Goal: Information Seeking & Learning: Learn about a topic

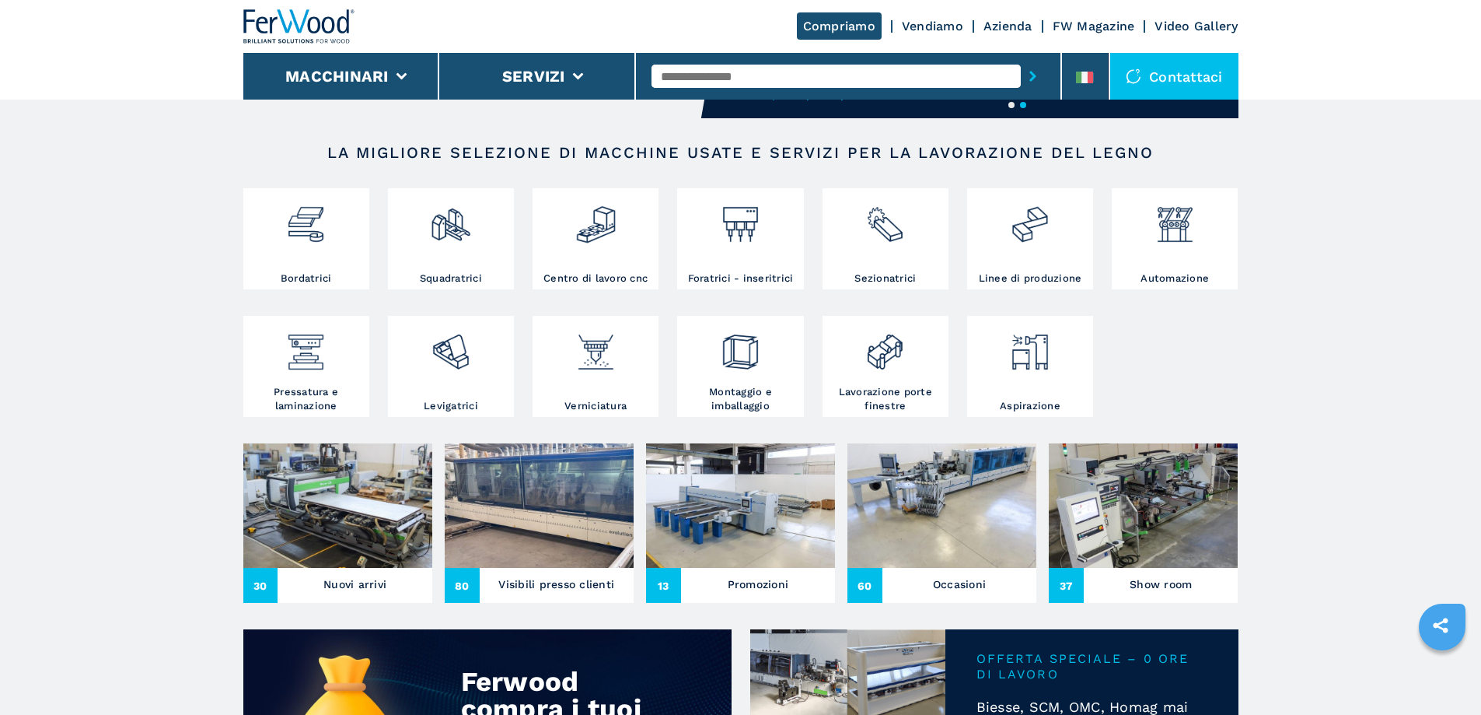
click at [372, 510] on img at bounding box center [337, 505] width 189 height 124
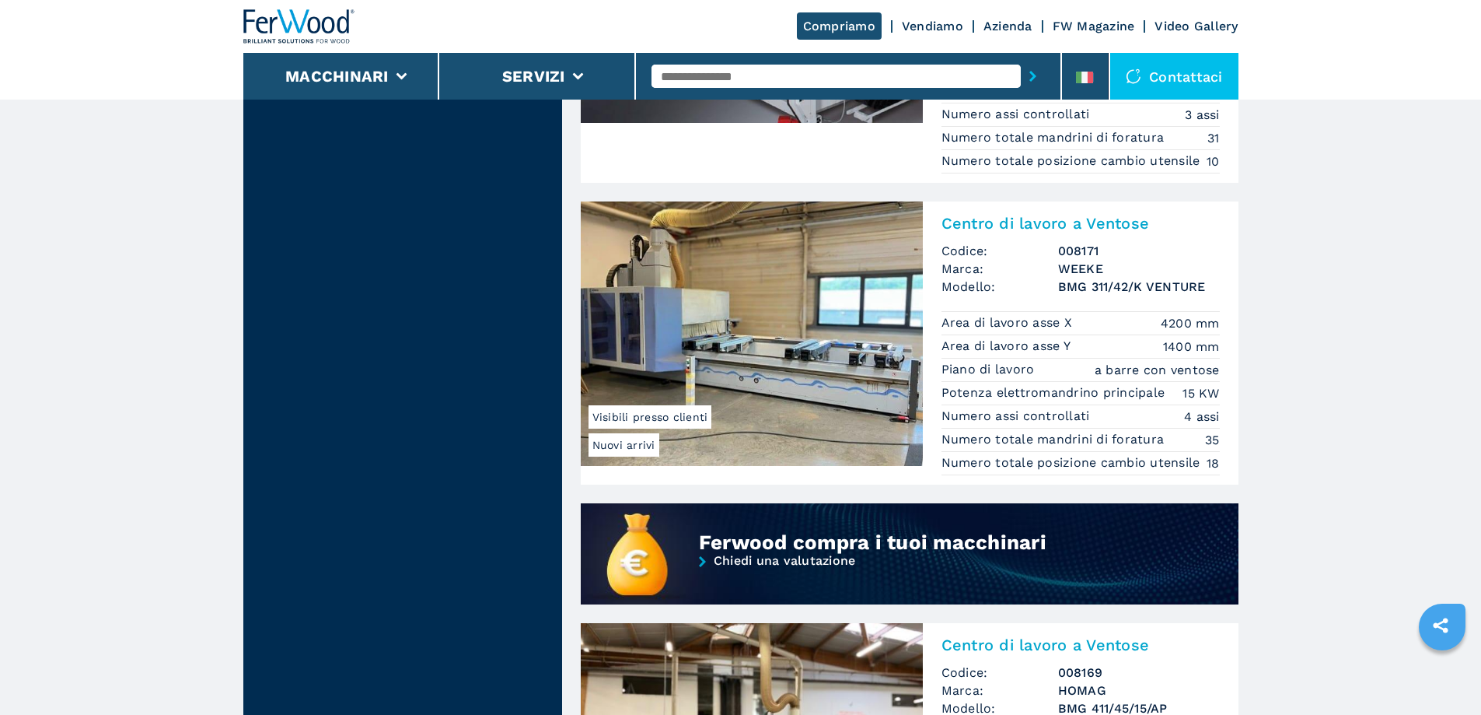
scroll to position [1322, 0]
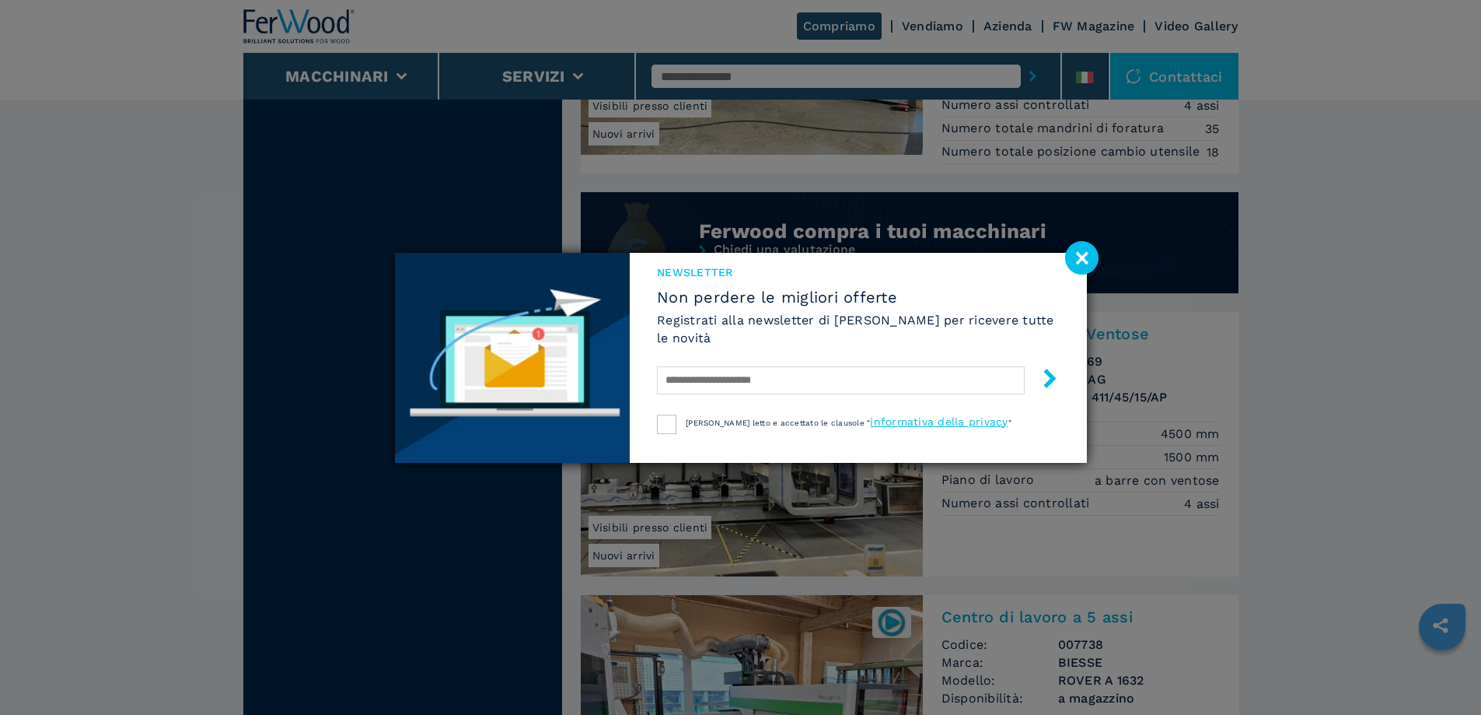
click at [1081, 257] on image at bounding box center [1081, 257] width 33 height 33
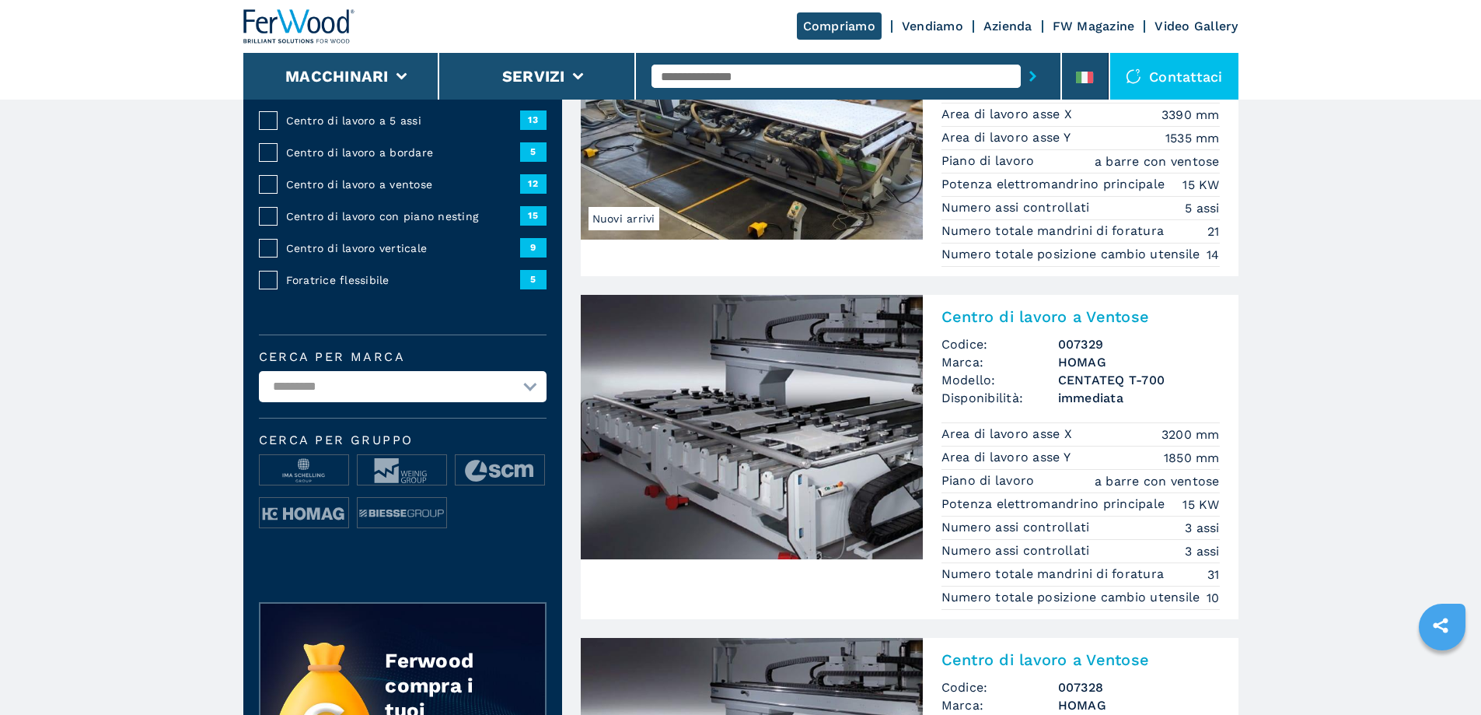
scroll to position [0, 0]
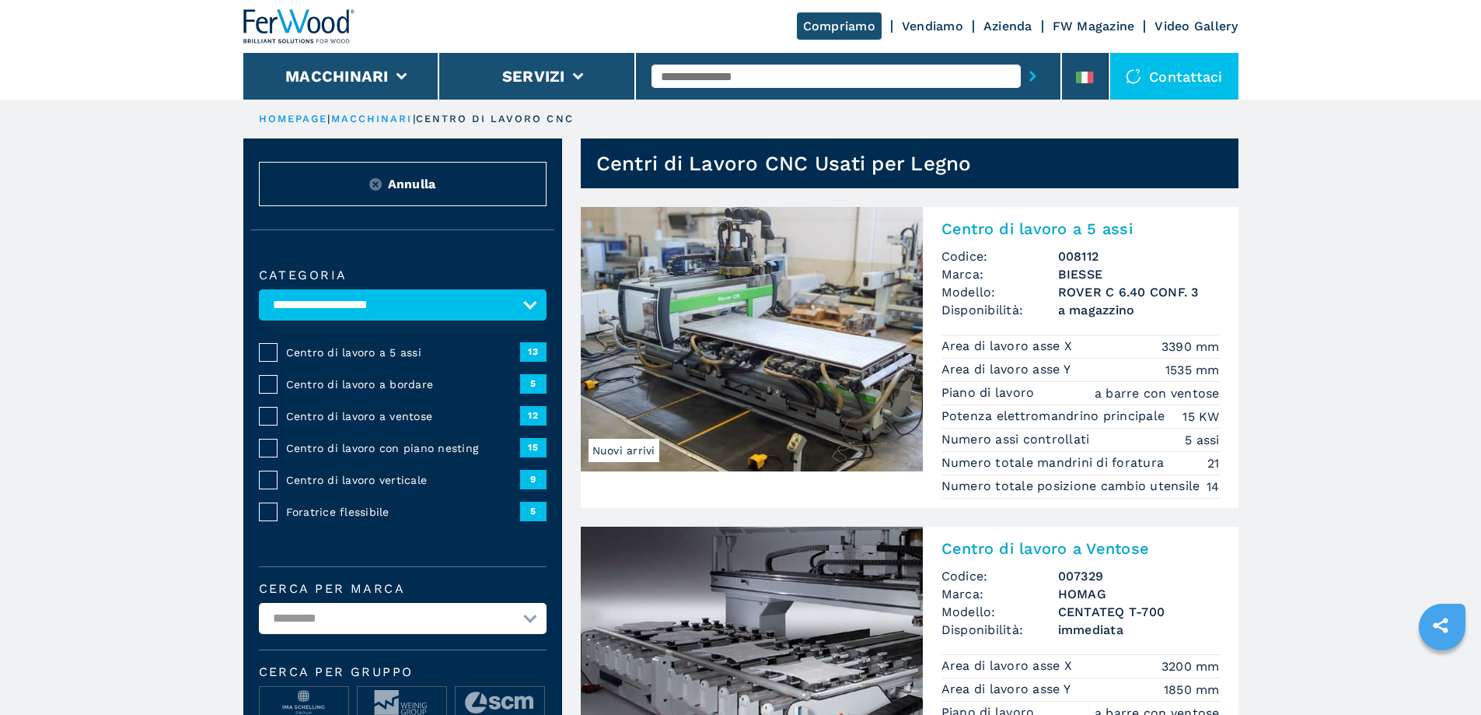
click at [373, 188] on img at bounding box center [375, 184] width 12 height 12
click at [483, 121] on p "centro di lavoro cnc" at bounding box center [495, 119] width 158 height 14
click at [495, 122] on p "centro di lavoro cnc" at bounding box center [495, 119] width 158 height 14
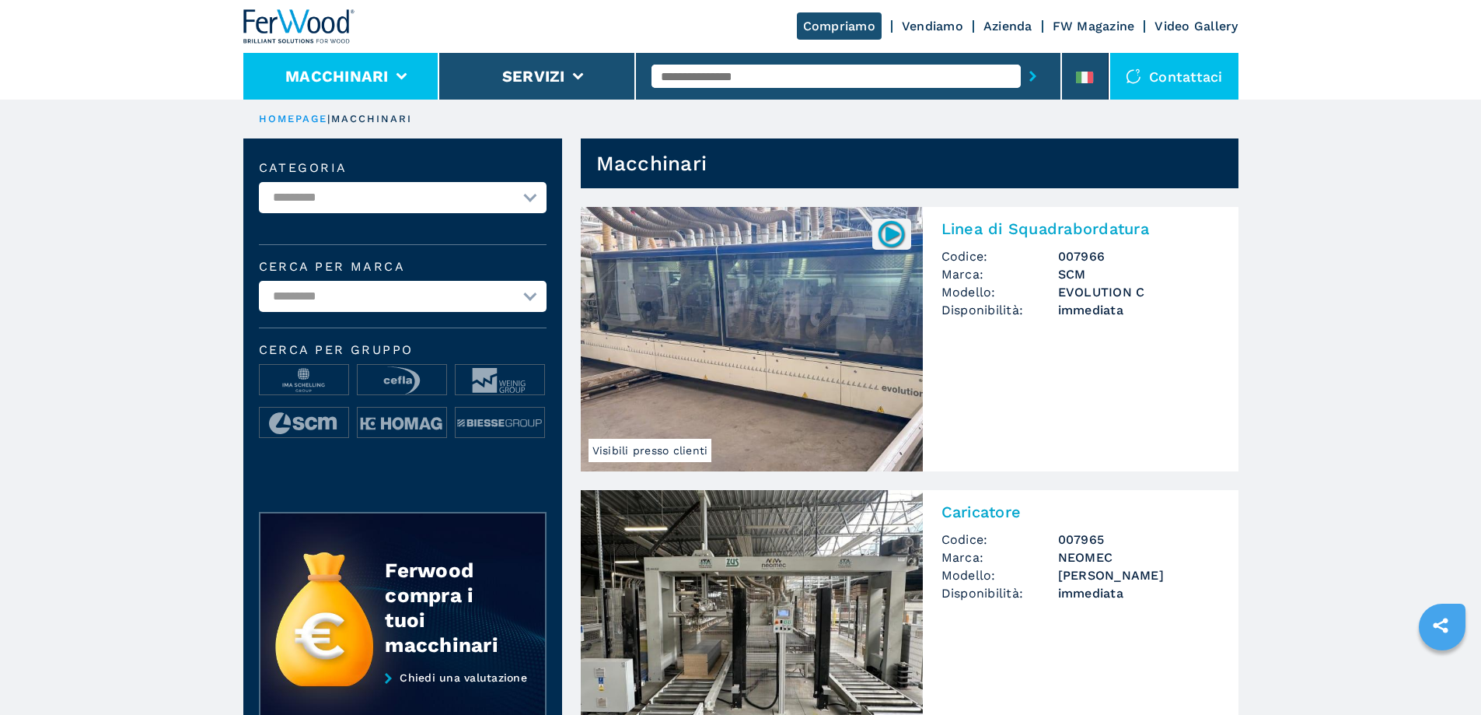
click at [412, 81] on li "Macchinari" at bounding box center [341, 76] width 197 height 47
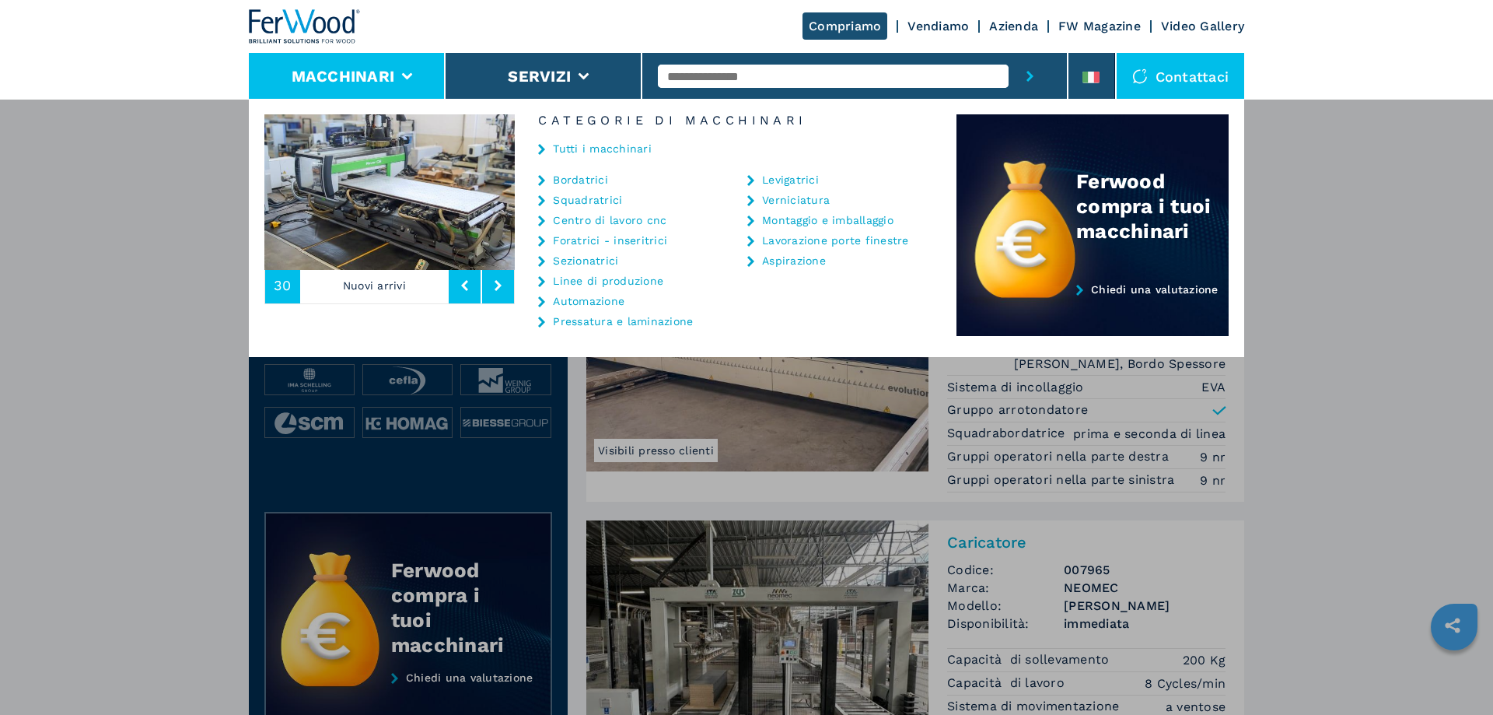
click at [605, 218] on link "Centro di lavoro cnc" at bounding box center [610, 220] width 114 height 11
click at [630, 222] on link "Centro di lavoro cnc" at bounding box center [610, 220] width 114 height 11
click at [466, 288] on icon at bounding box center [464, 285] width 7 height 11
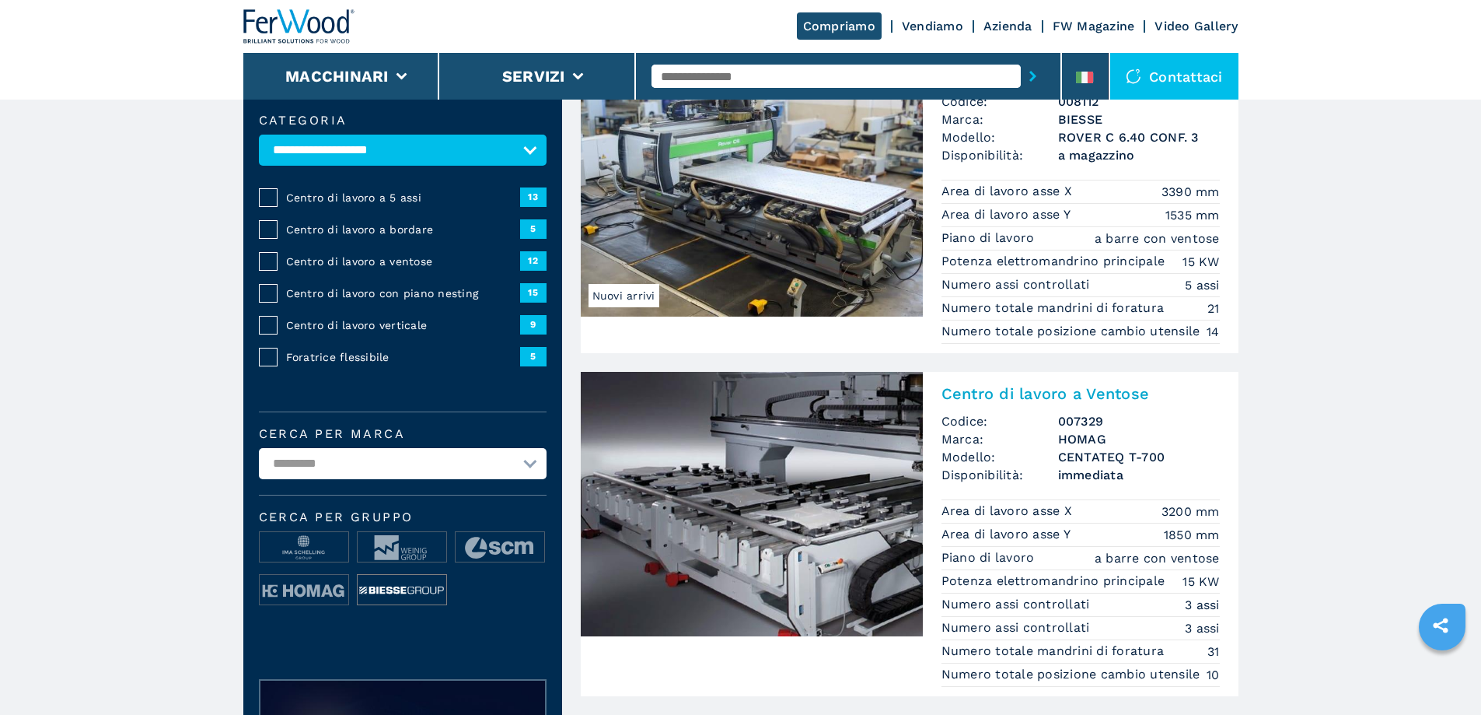
scroll to position [156, 0]
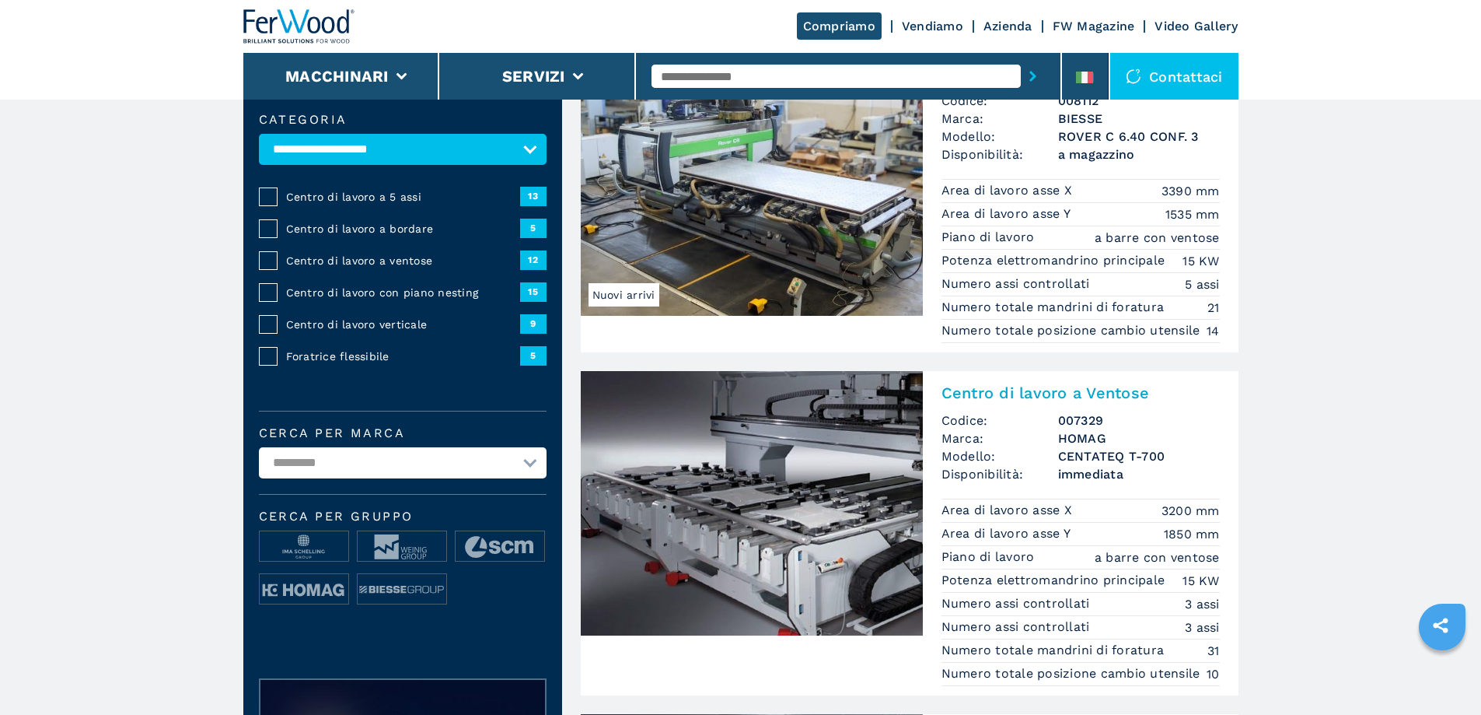
click at [533, 474] on select "**********" at bounding box center [403, 462] width 288 height 31
select select "*****"
click at [259, 458] on select "**********" at bounding box center [403, 462] width 288 height 31
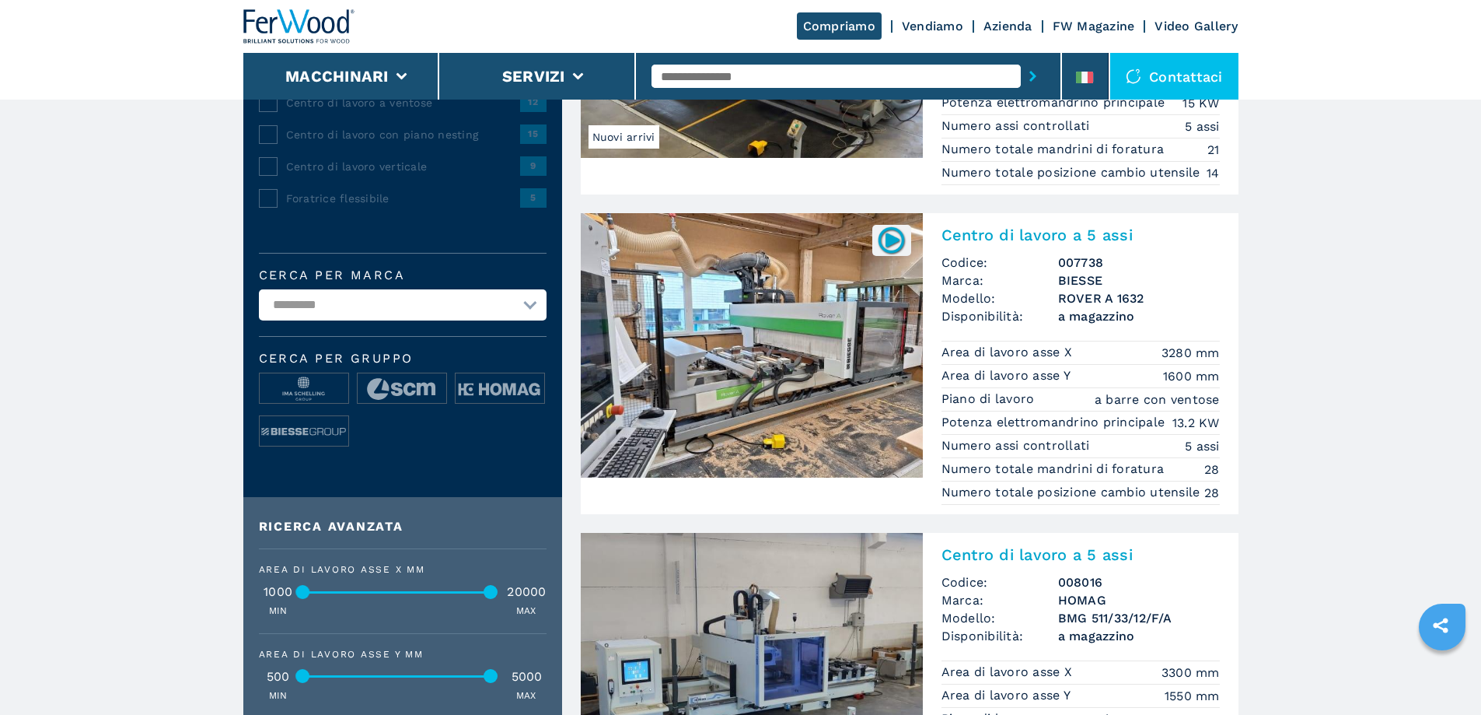
scroll to position [311, 0]
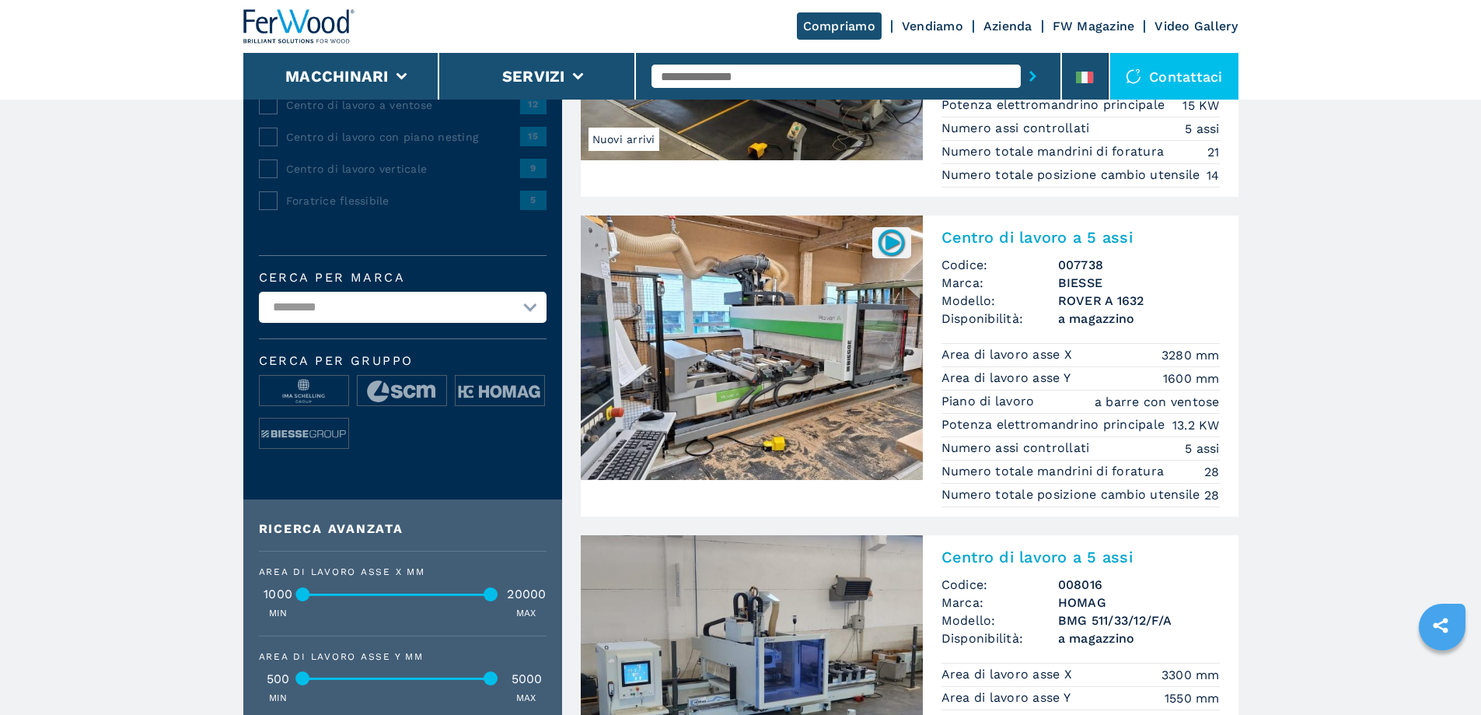
click at [767, 391] on img at bounding box center [752, 347] width 342 height 264
click at [998, 238] on h2 "Centro di lavoro a 5 assi" at bounding box center [1081, 237] width 278 height 19
click at [813, 351] on img at bounding box center [752, 347] width 342 height 264
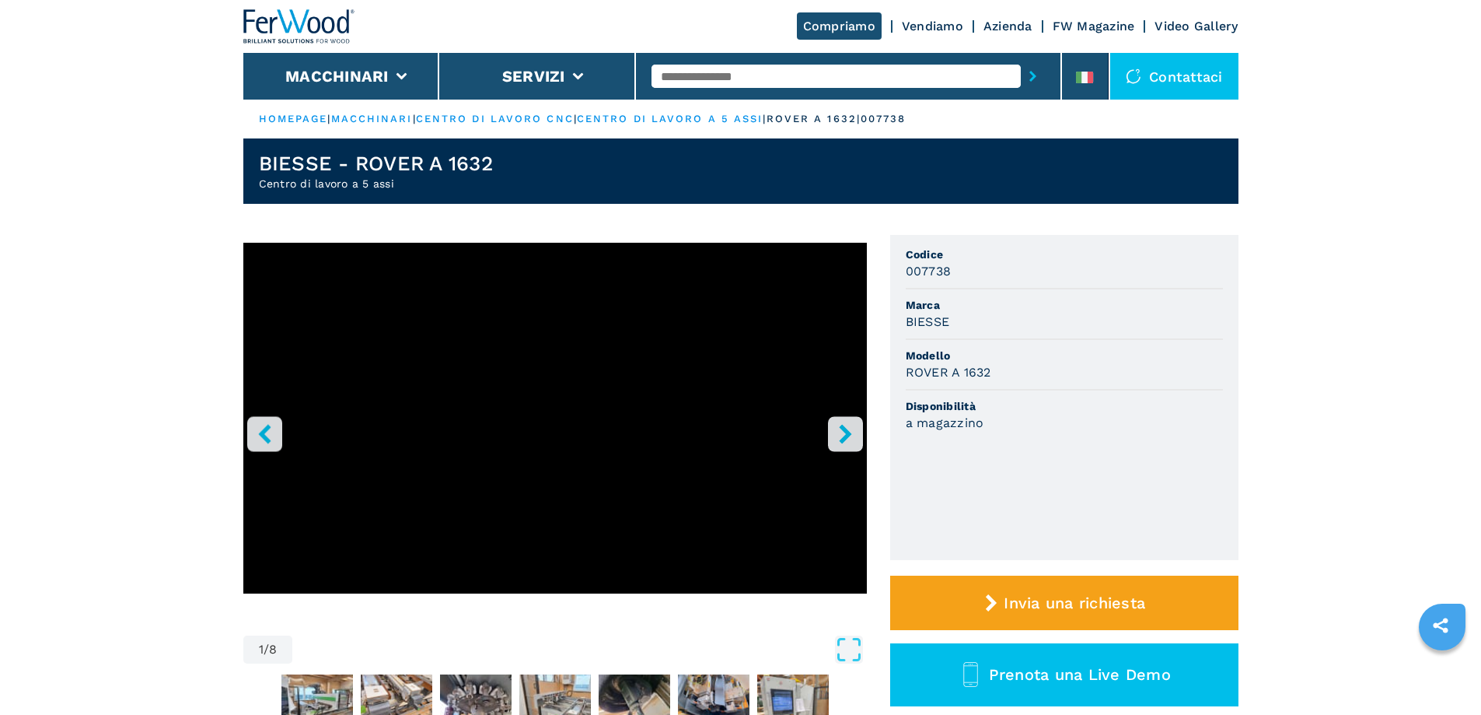
click at [845, 435] on icon "right-button" at bounding box center [845, 433] width 12 height 19
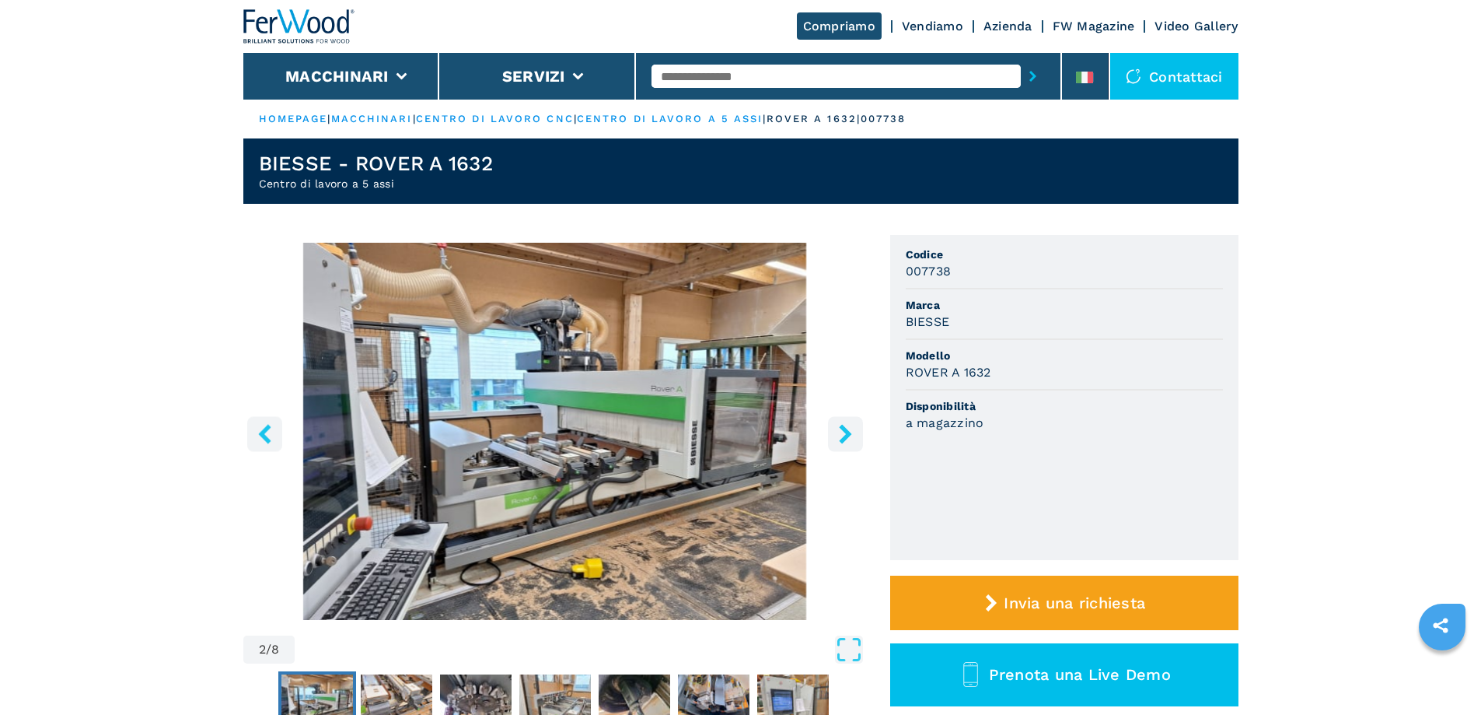
click at [561, 421] on img "Go to Slide 2" at bounding box center [555, 431] width 624 height 377
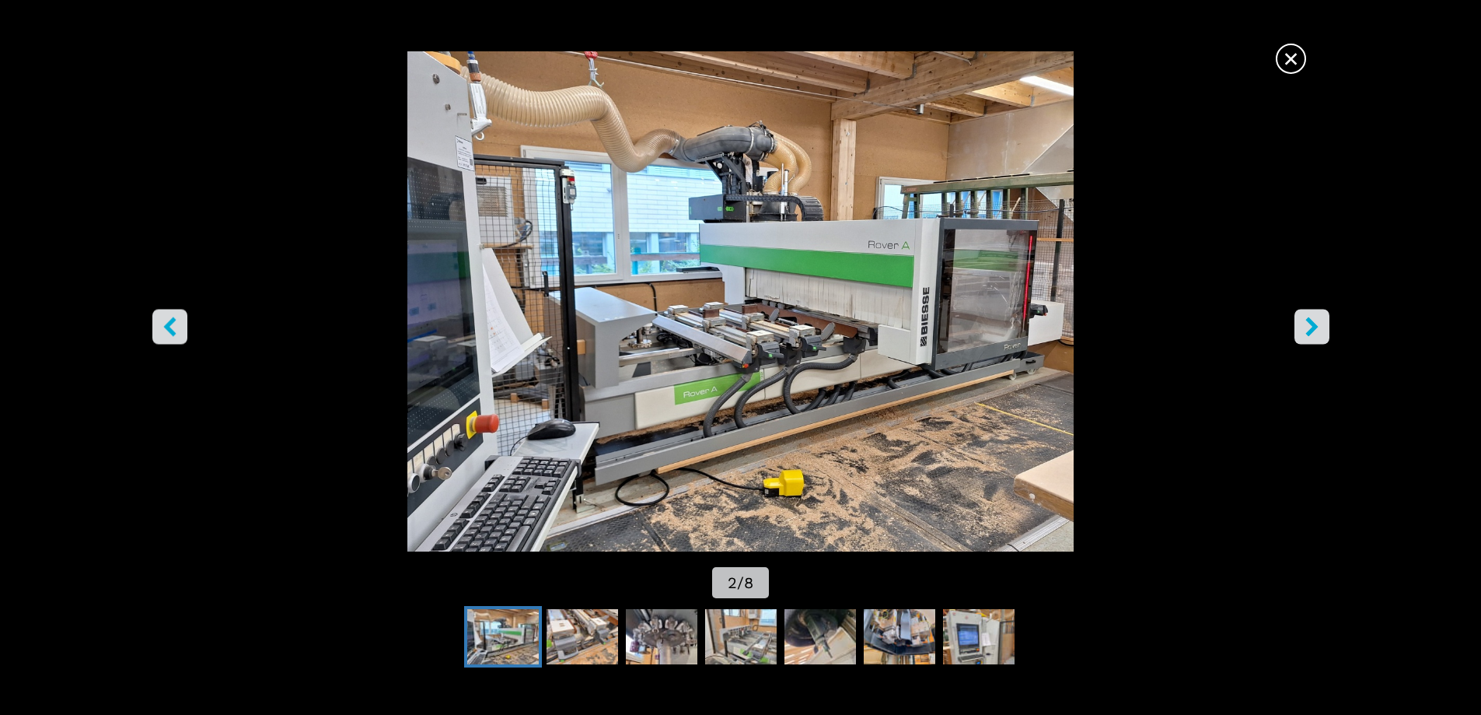
click at [1319, 331] on icon "right-button" at bounding box center [1311, 325] width 19 height 19
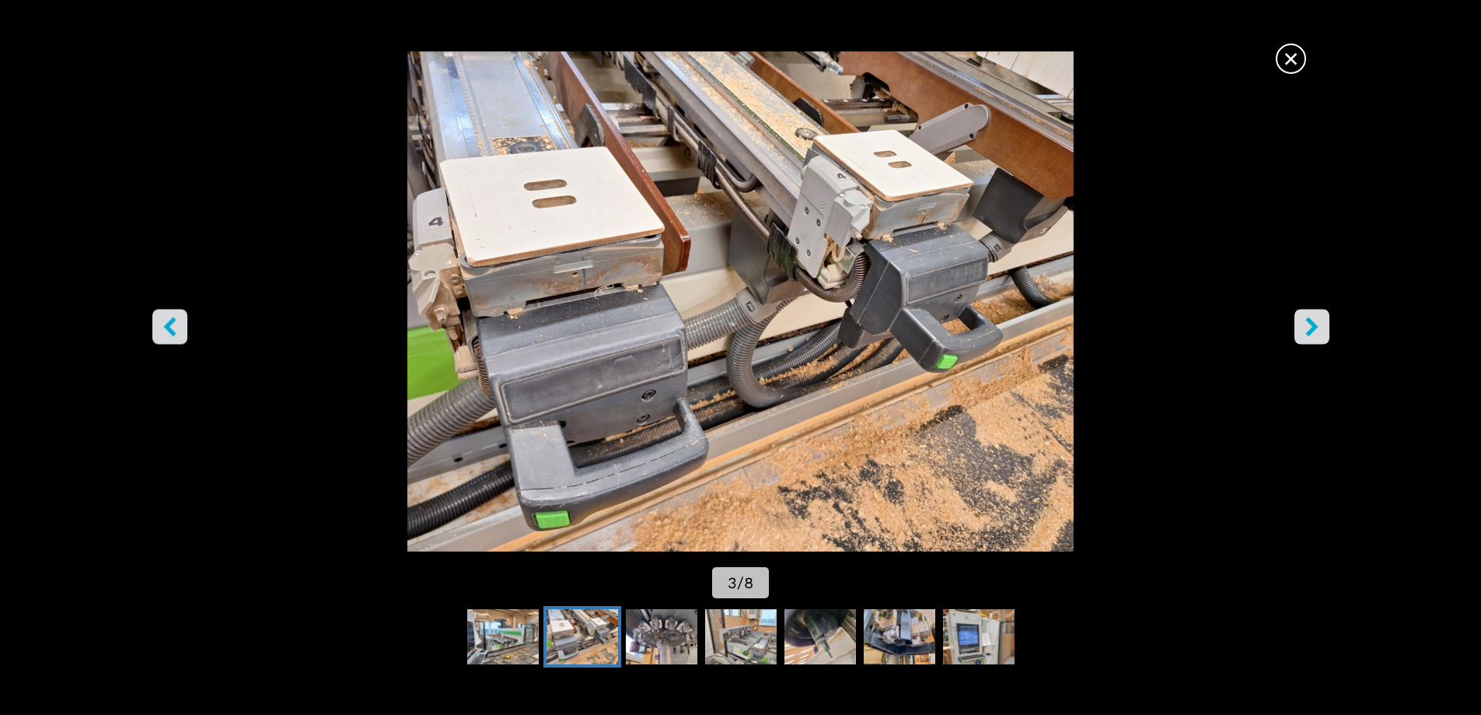
click at [1319, 329] on icon "right-button" at bounding box center [1311, 325] width 19 height 19
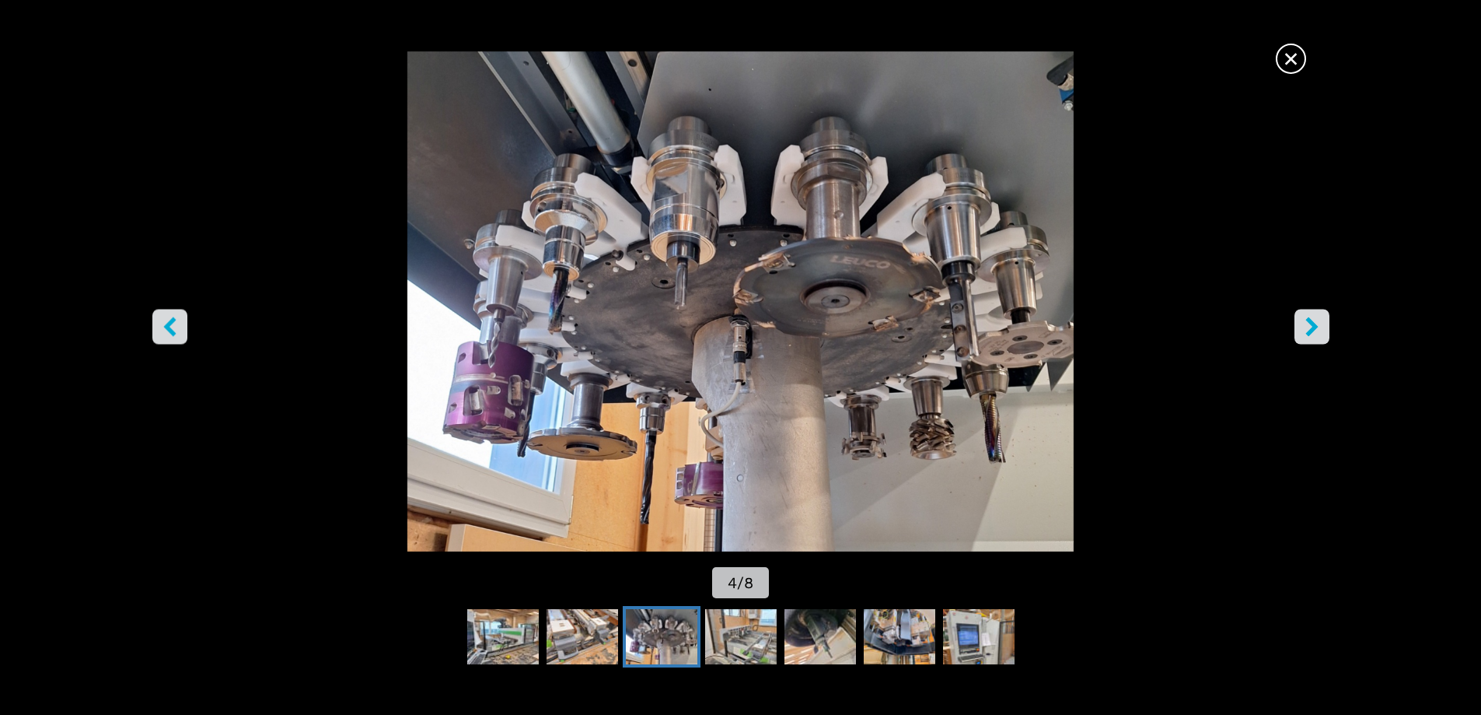
click at [1316, 328] on icon "right-button" at bounding box center [1311, 325] width 19 height 19
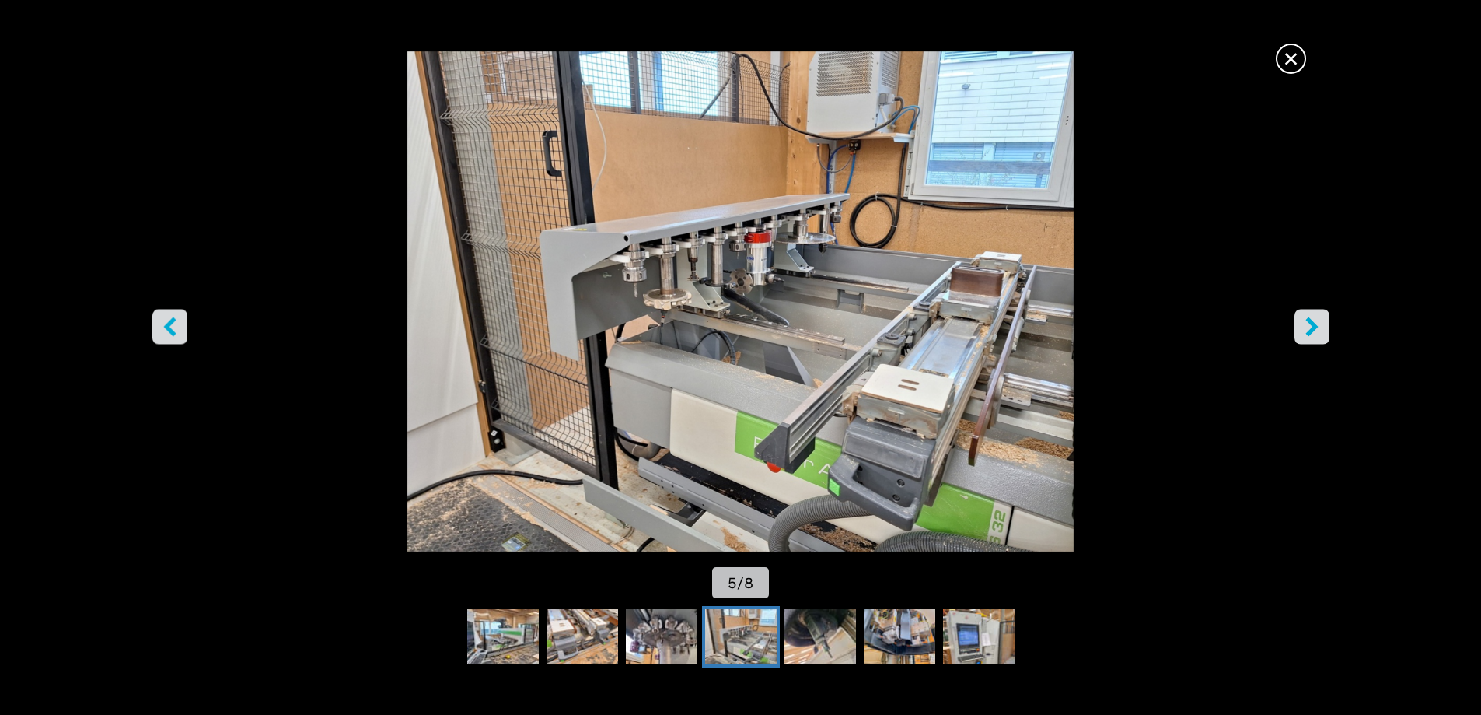
click at [1316, 328] on icon "right-button" at bounding box center [1311, 325] width 19 height 19
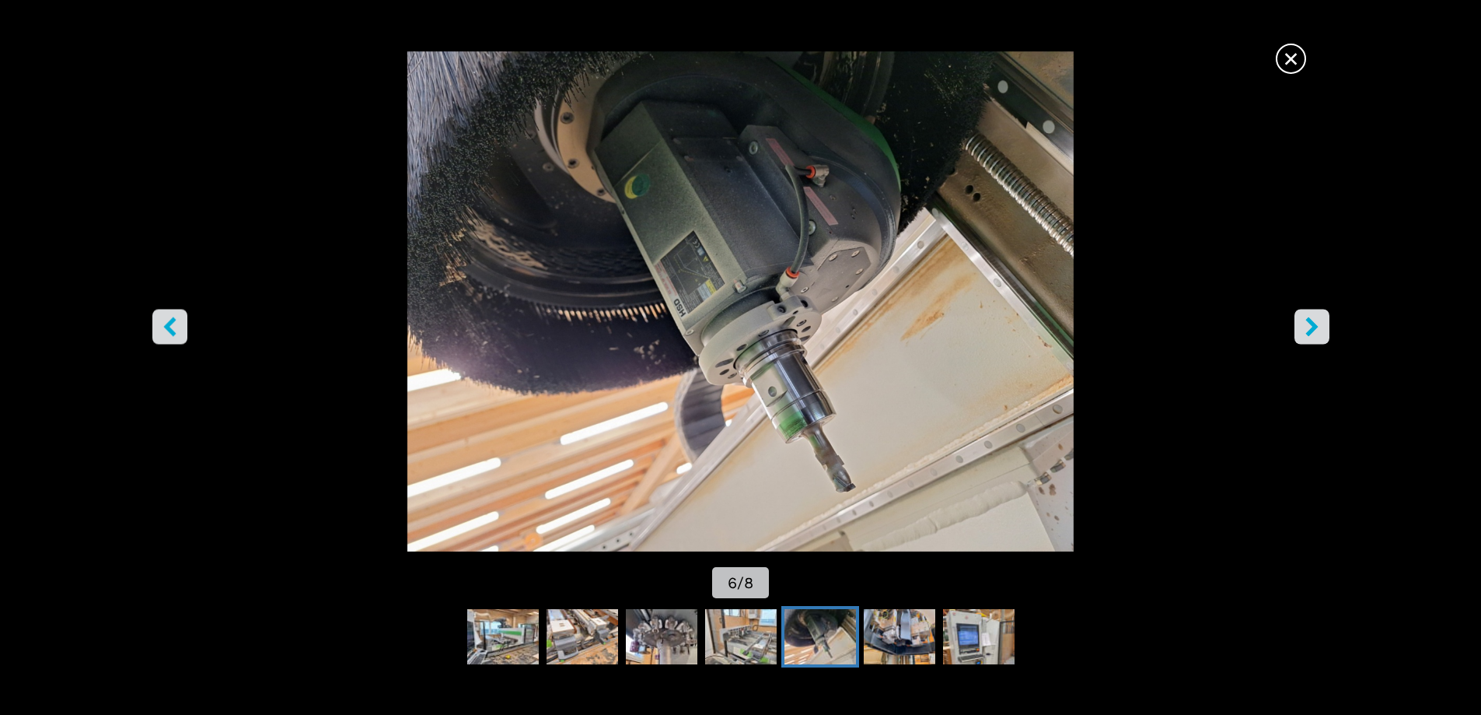
click at [1306, 327] on icon "right-button" at bounding box center [1311, 325] width 19 height 19
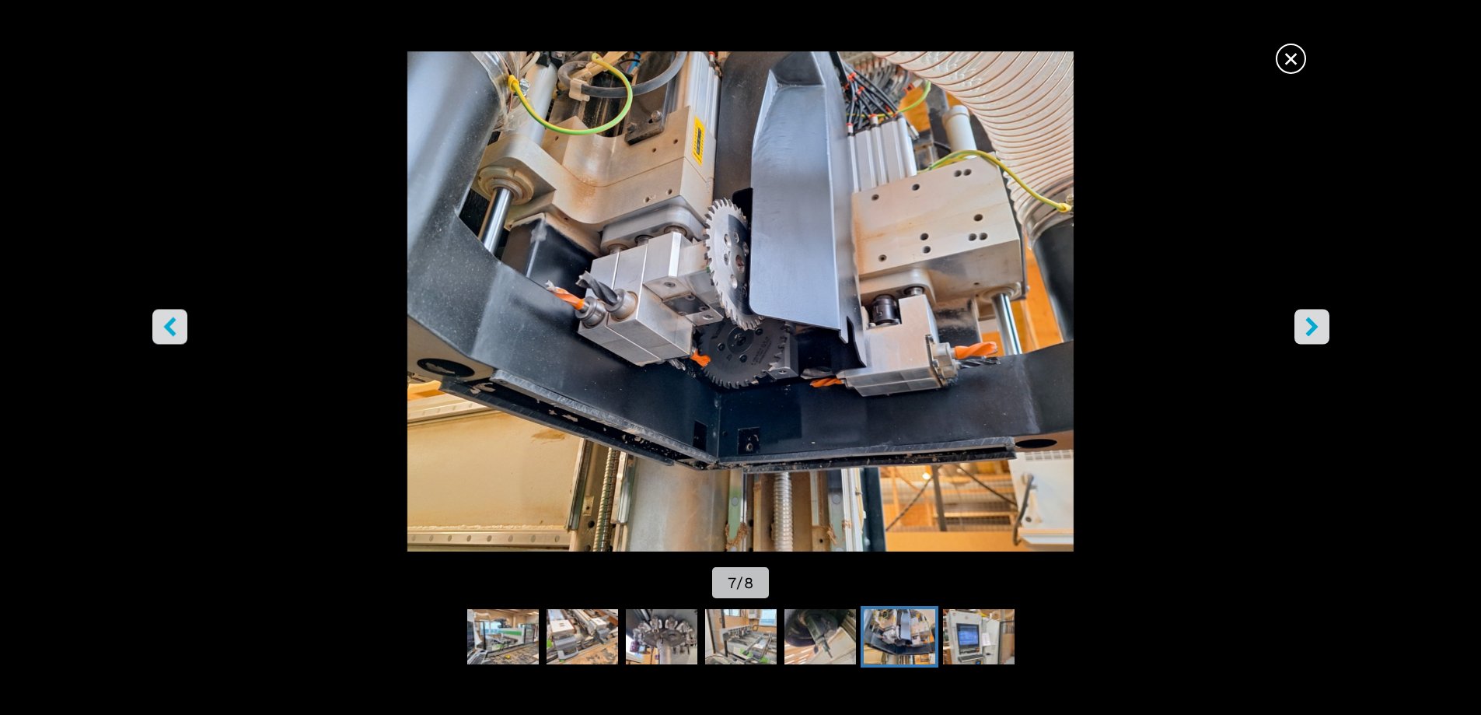
click at [1320, 316] on icon "right-button" at bounding box center [1311, 325] width 19 height 19
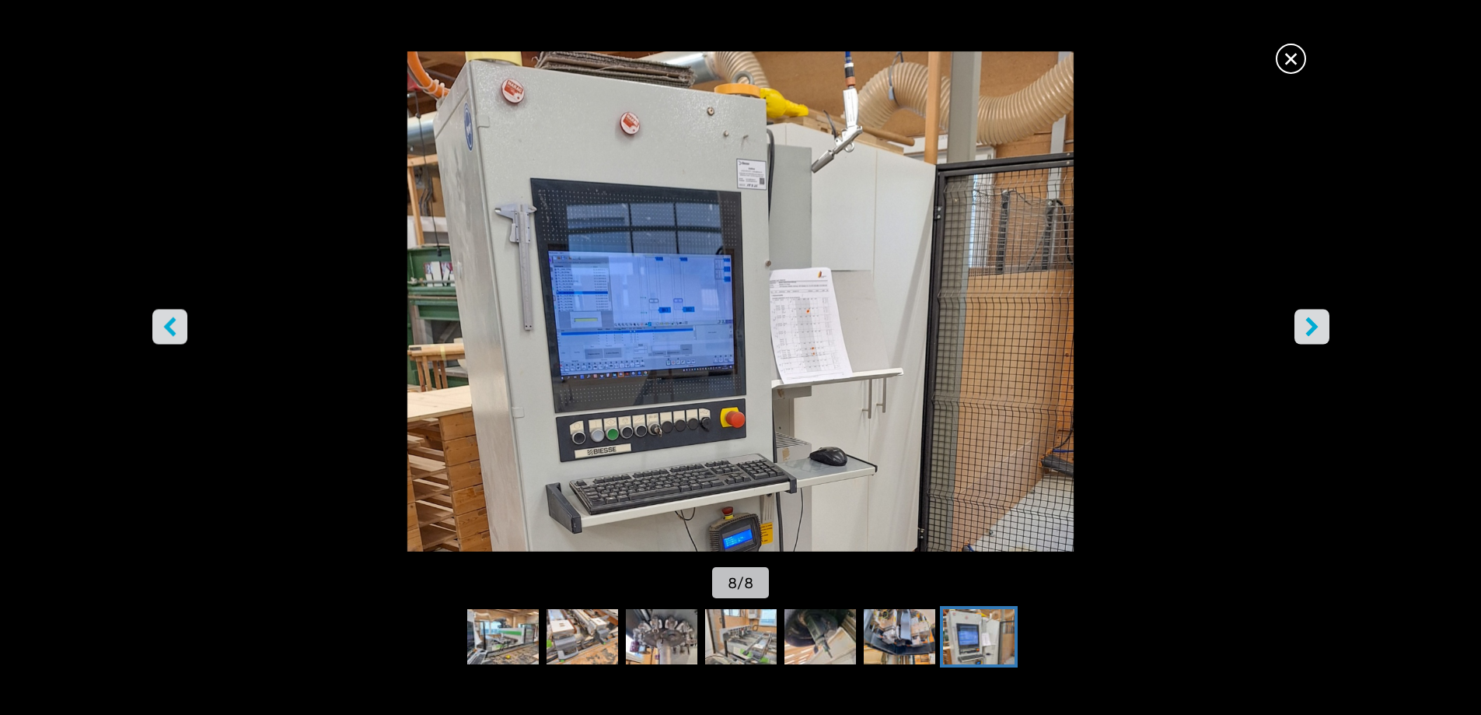
click at [1316, 326] on icon "right-button" at bounding box center [1312, 325] width 12 height 19
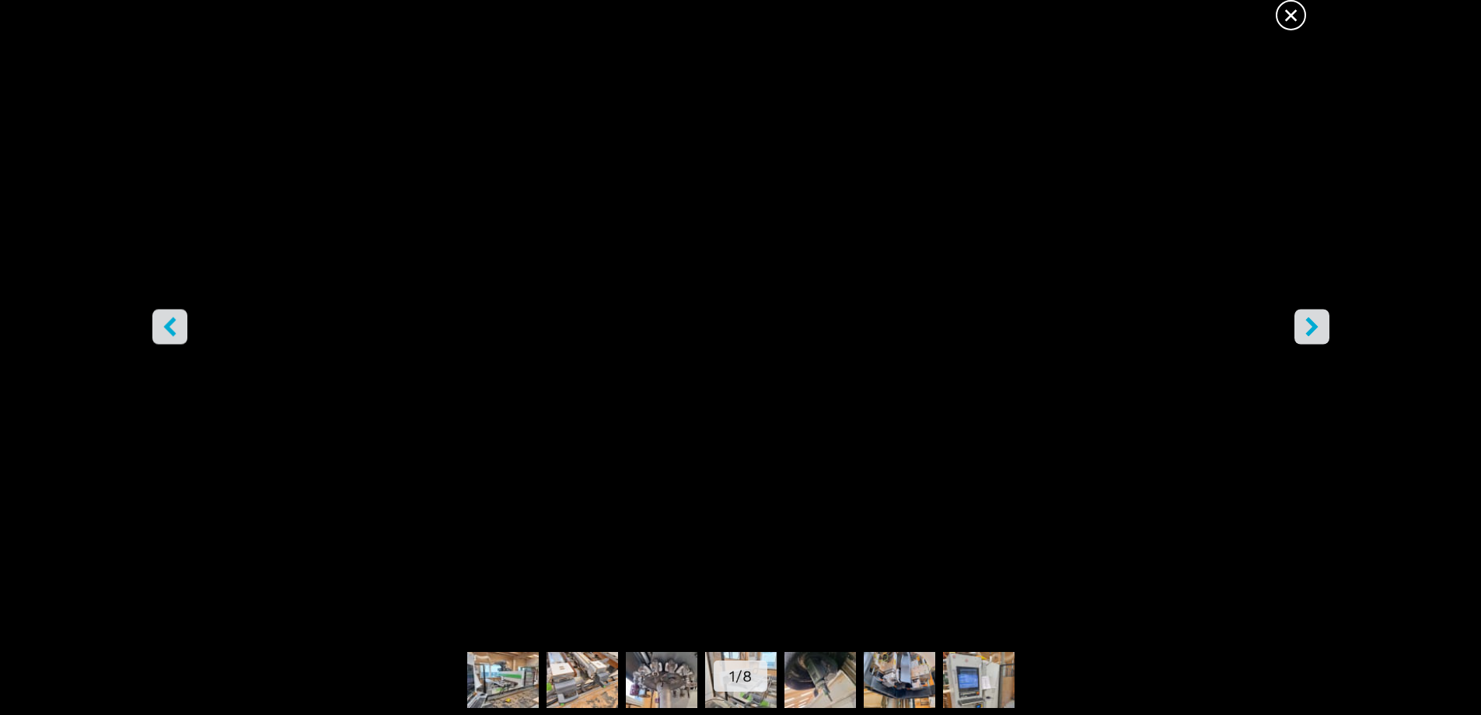
click at [1315, 326] on icon "right-button" at bounding box center [1312, 325] width 12 height 19
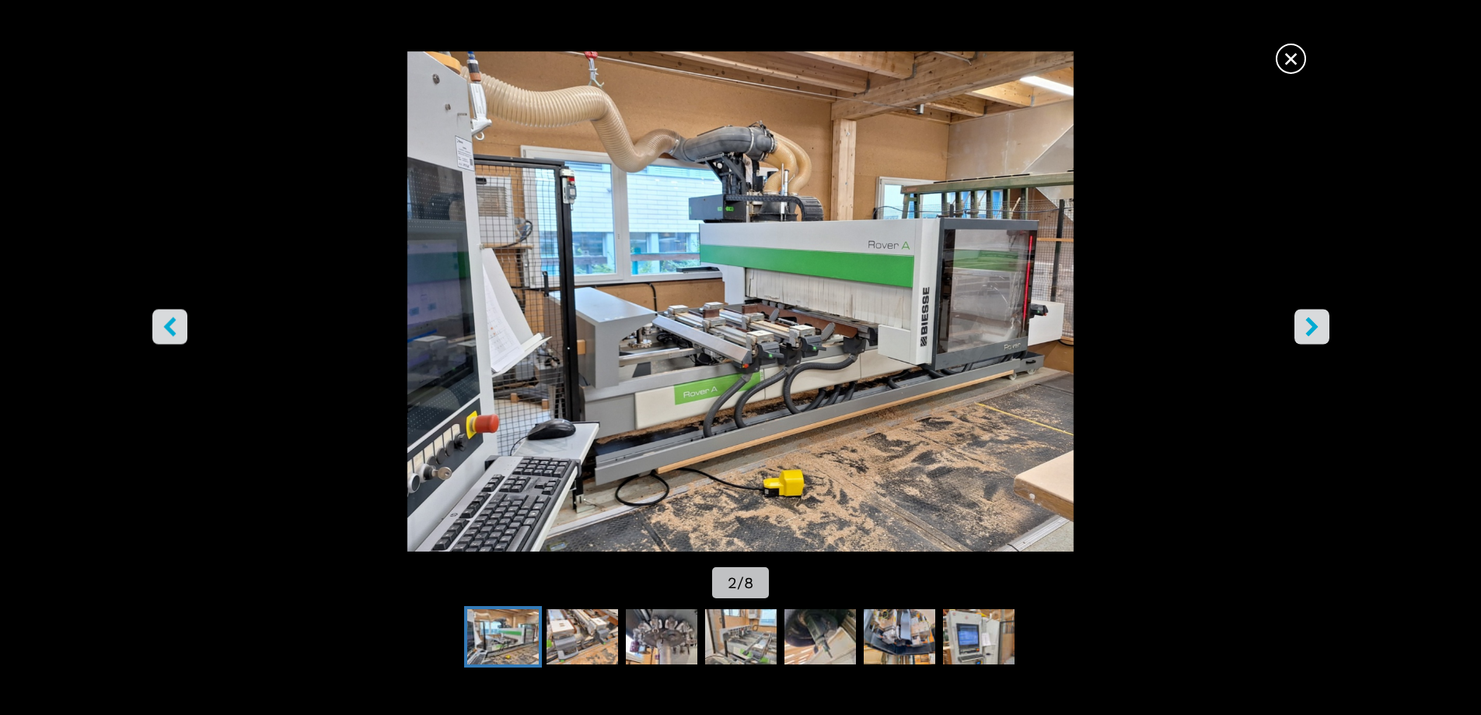
click at [841, 256] on img "Go to Slide 2" at bounding box center [741, 301] width 1334 height 500
click at [1292, 58] on span "×" at bounding box center [1291, 55] width 27 height 27
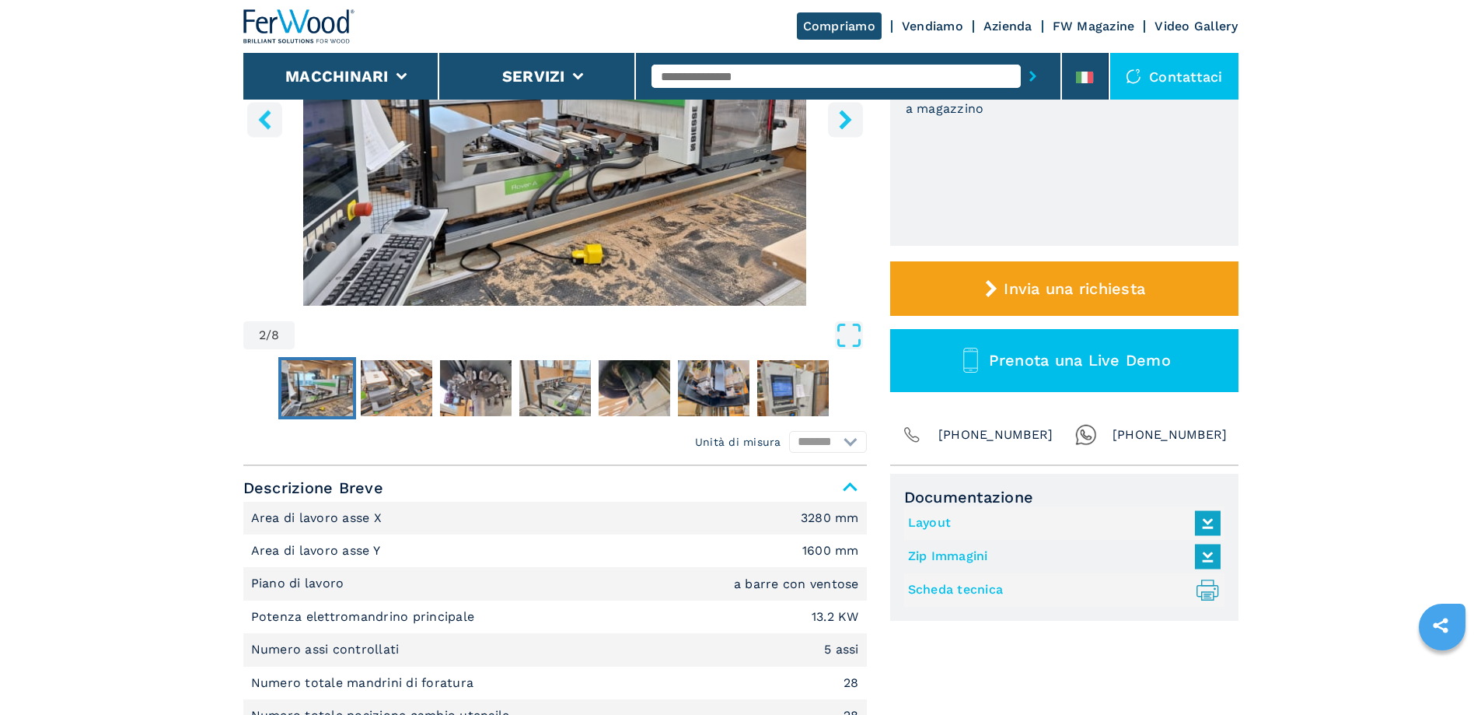
scroll to position [311, 0]
